Goal: Information Seeking & Learning: Learn about a topic

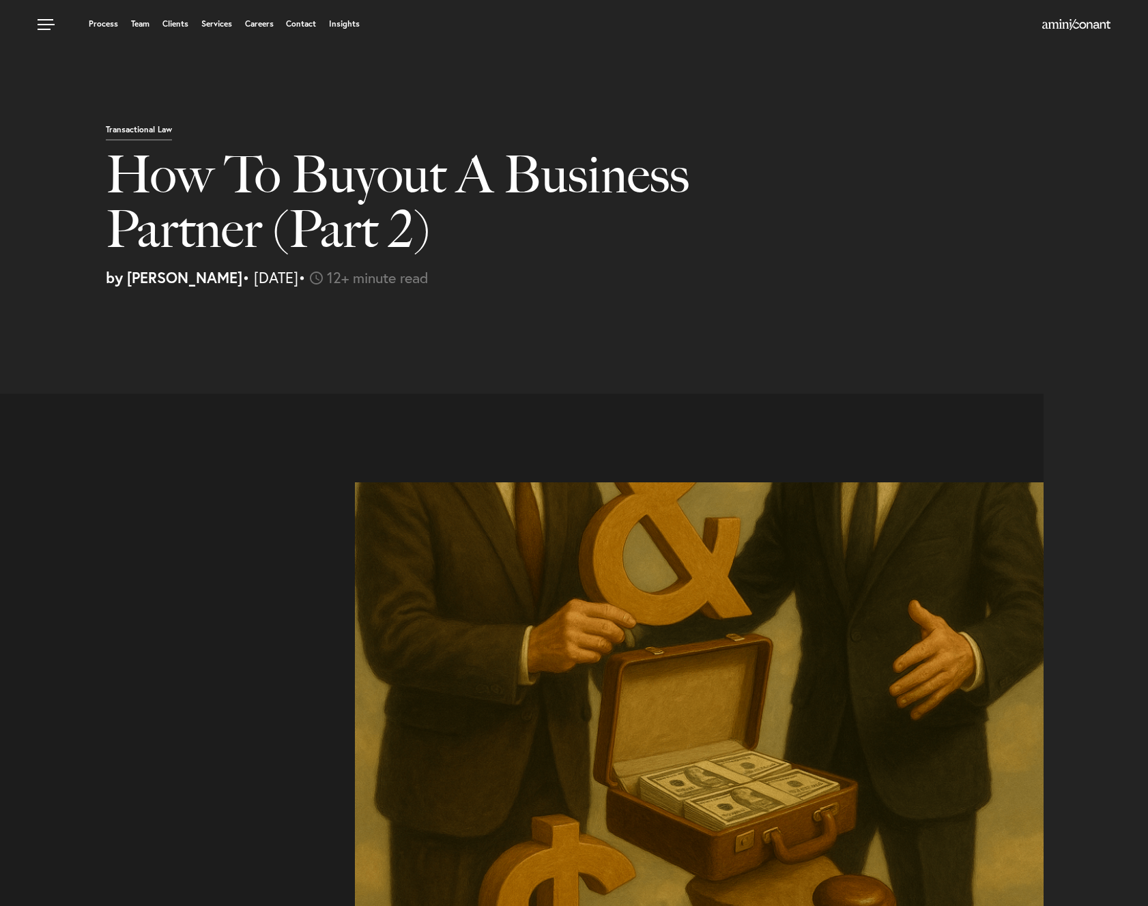
select select "US"
select select "Austin"
select select "Business and Civil Litigation"
click at [210, 31] on div "Process Team Clients Services Careers Contact Insights" at bounding box center [438, 25] width 800 height 17
click at [216, 23] on link "Services" at bounding box center [216, 24] width 31 height 8
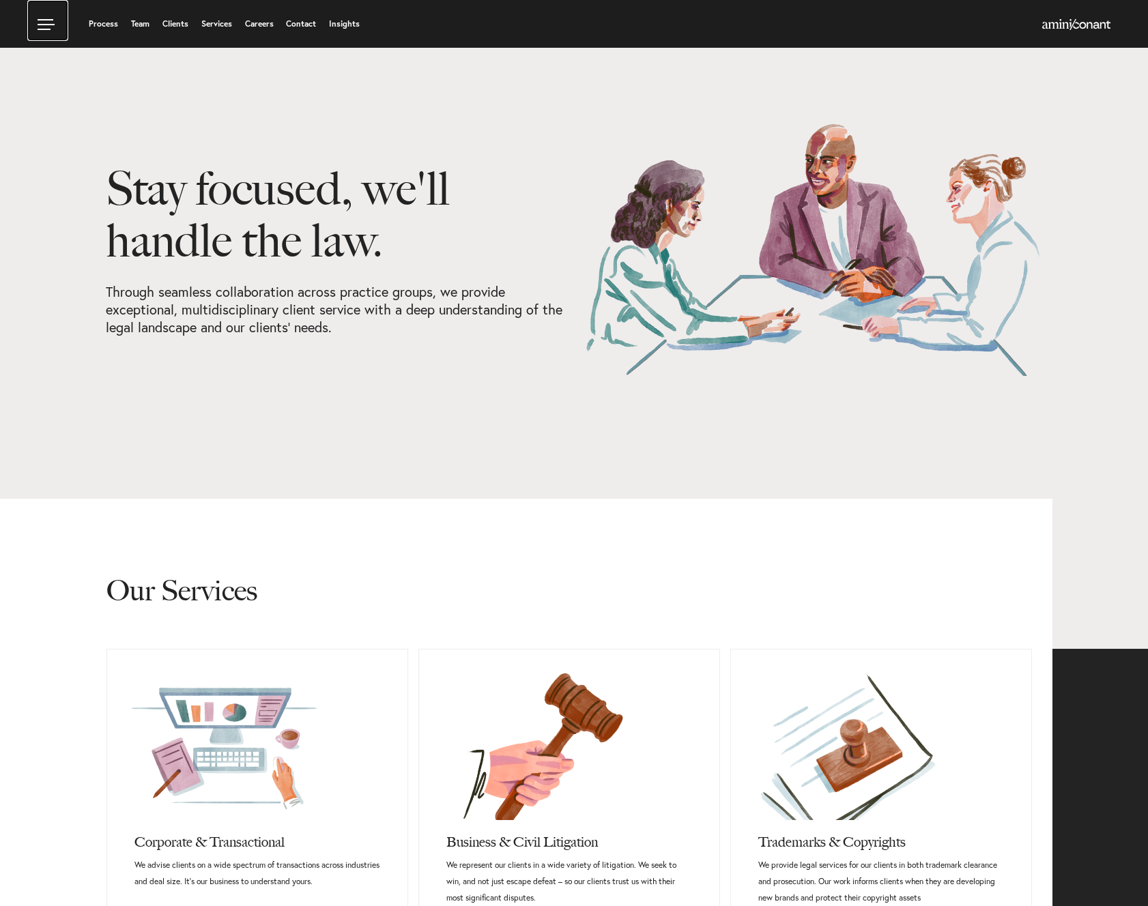
click at [51, 28] on link at bounding box center [47, 20] width 41 height 41
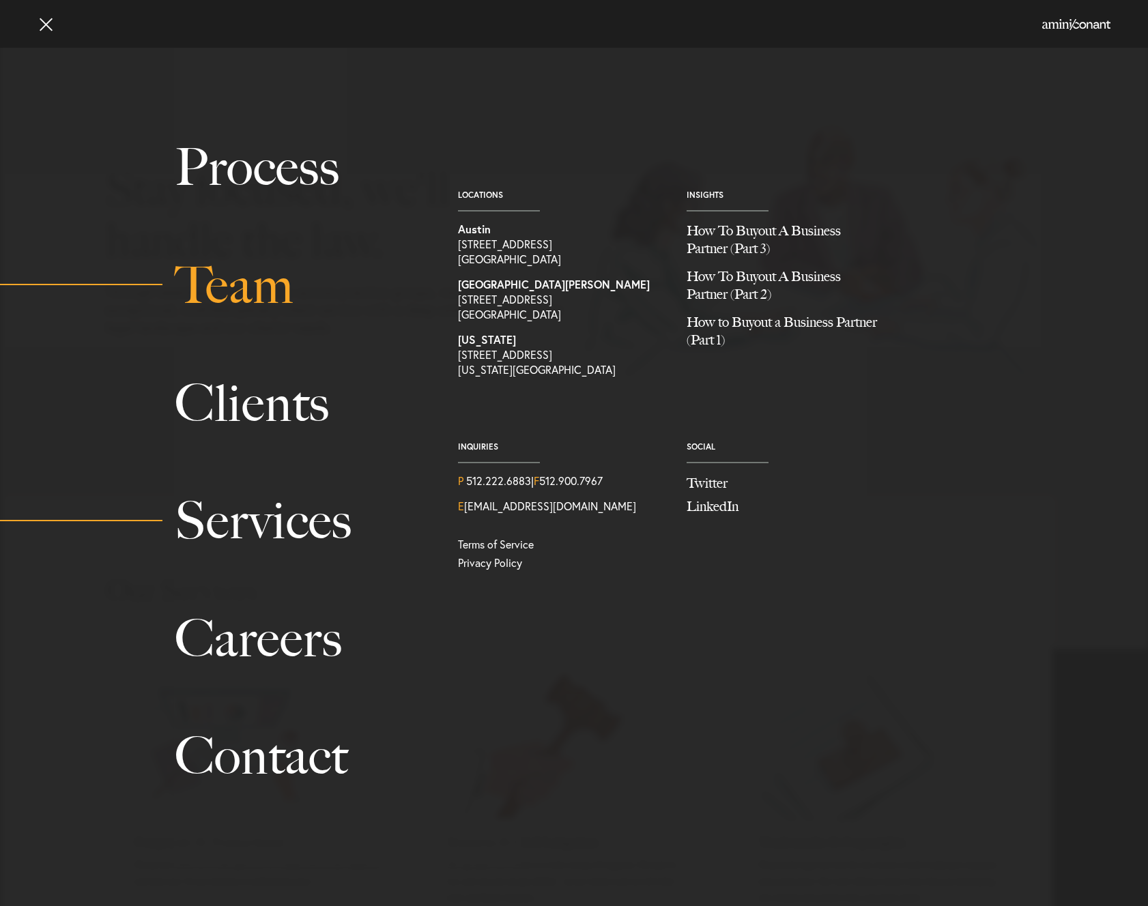
click at [269, 273] on link "Team" at bounding box center [301, 286] width 253 height 118
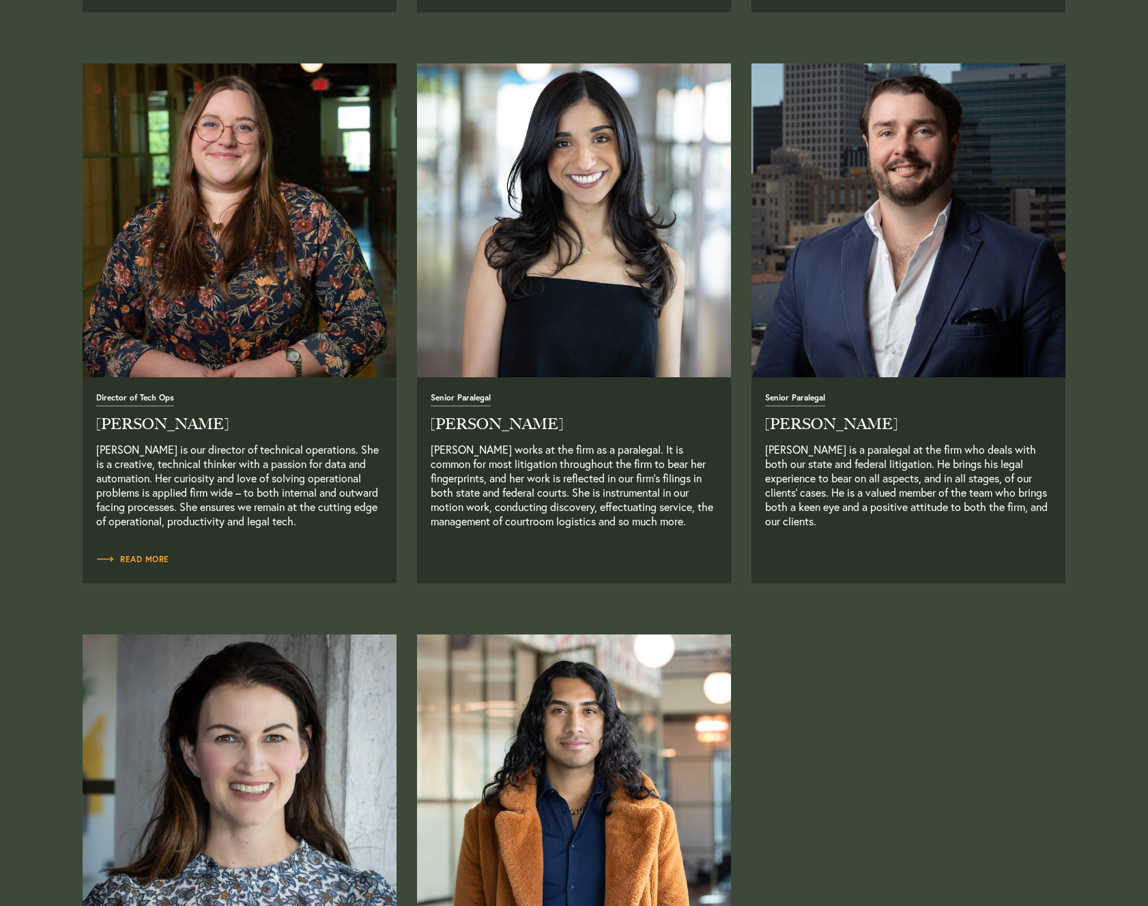
scroll to position [3454, 0]
